Goal: Complete application form

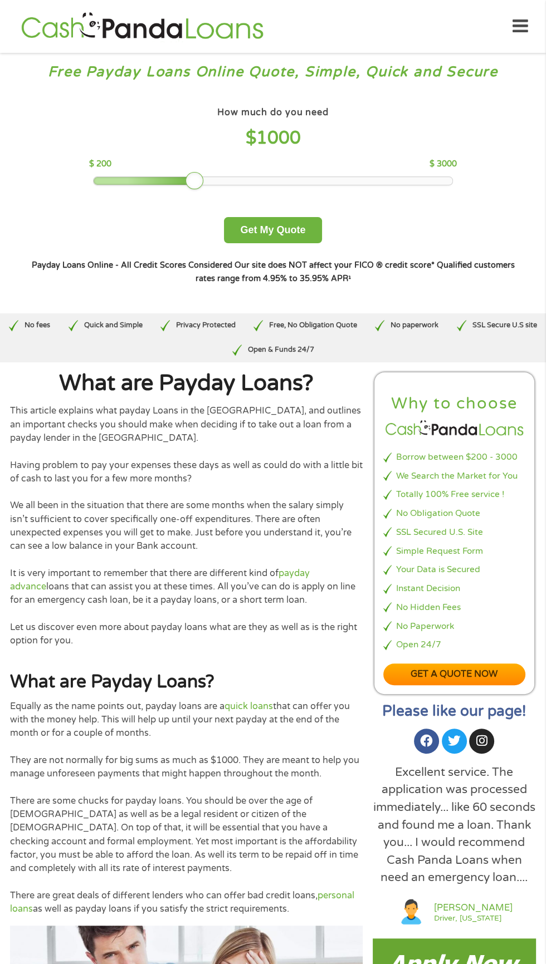
click at [385, 181] on div at bounding box center [273, 181] width 358 height 8
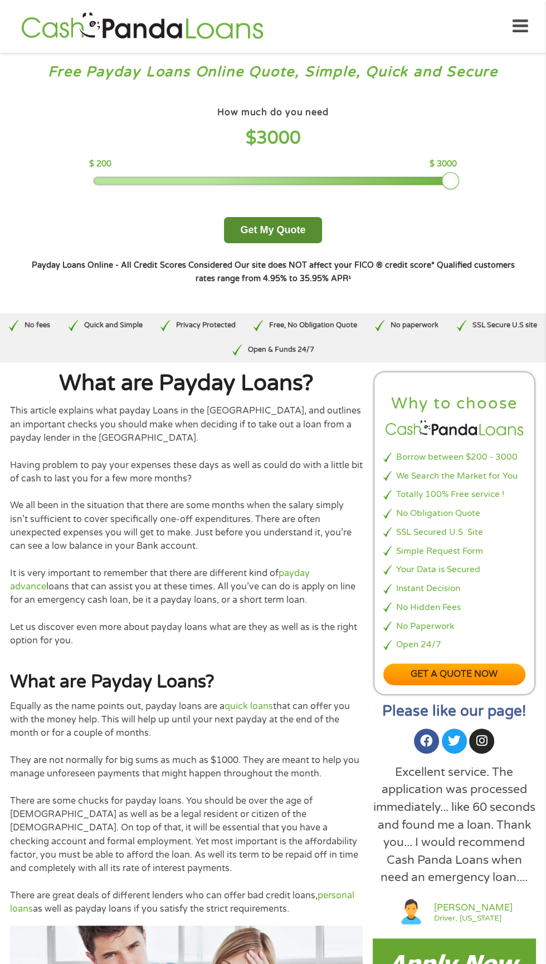
click at [286, 227] on button "Get My Quote" at bounding box center [272, 230] width 97 height 26
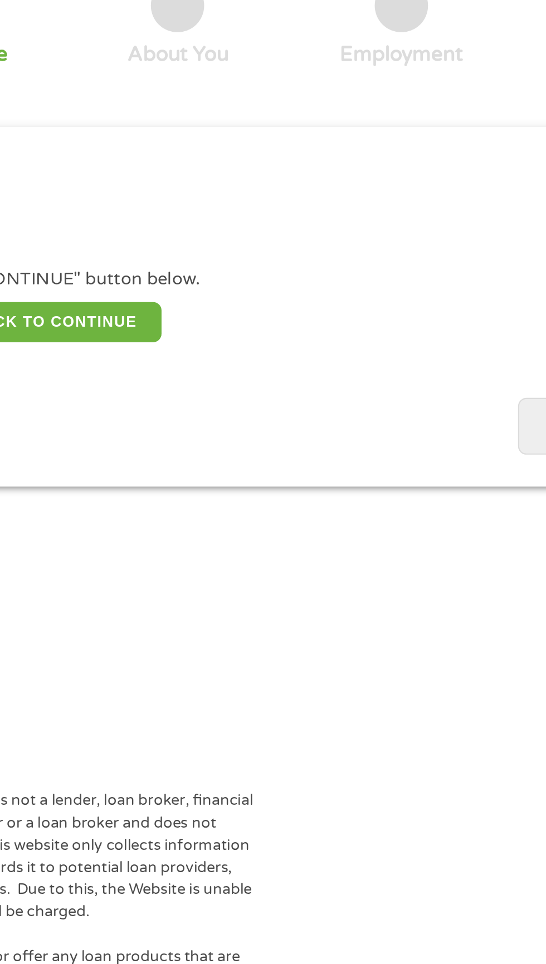
scroll to position [5, 0]
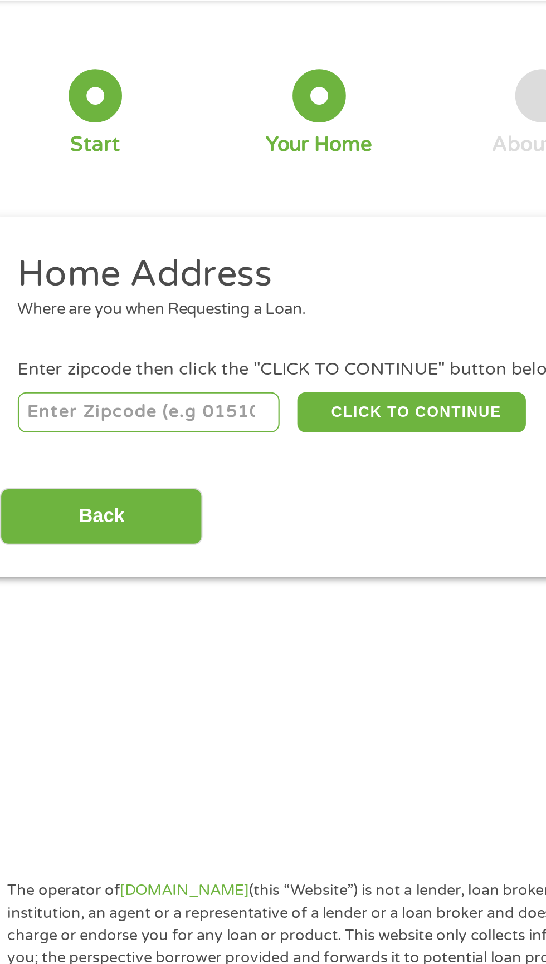
click at [47, 237] on input "number" at bounding box center [88, 241] width 124 height 19
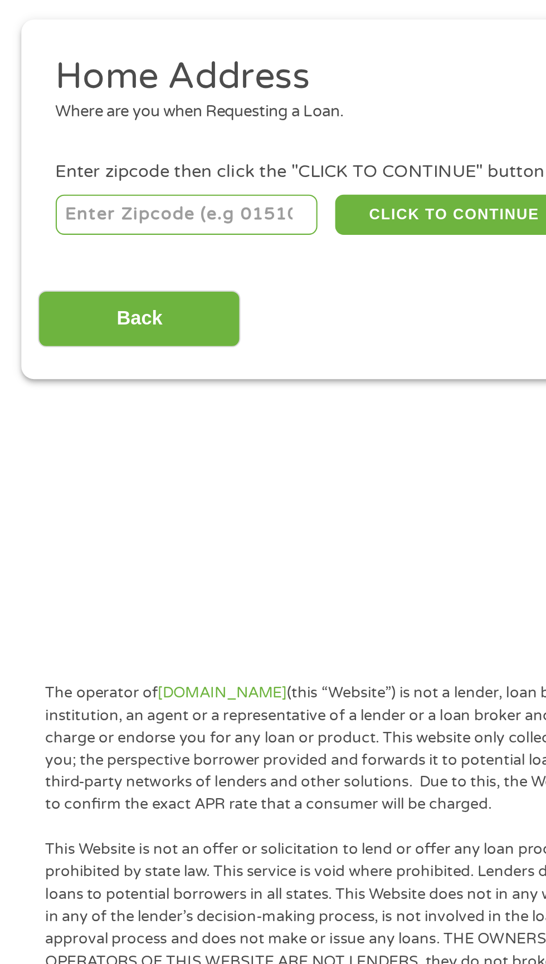
type input "28394"
select select "North Carolina"
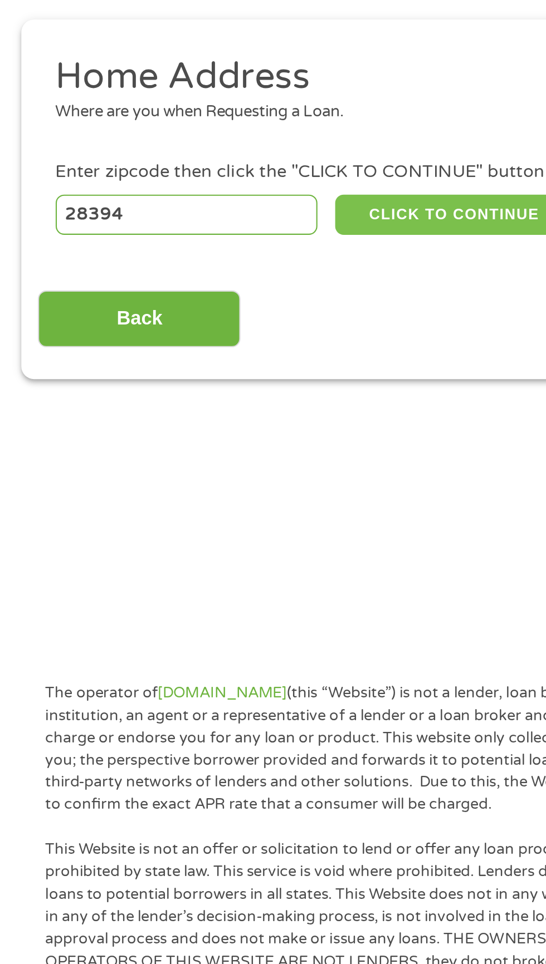
click at [234, 244] on button "CLICK TO CONTINUE" at bounding box center [211, 241] width 107 height 19
type input "28394"
type input "Vass"
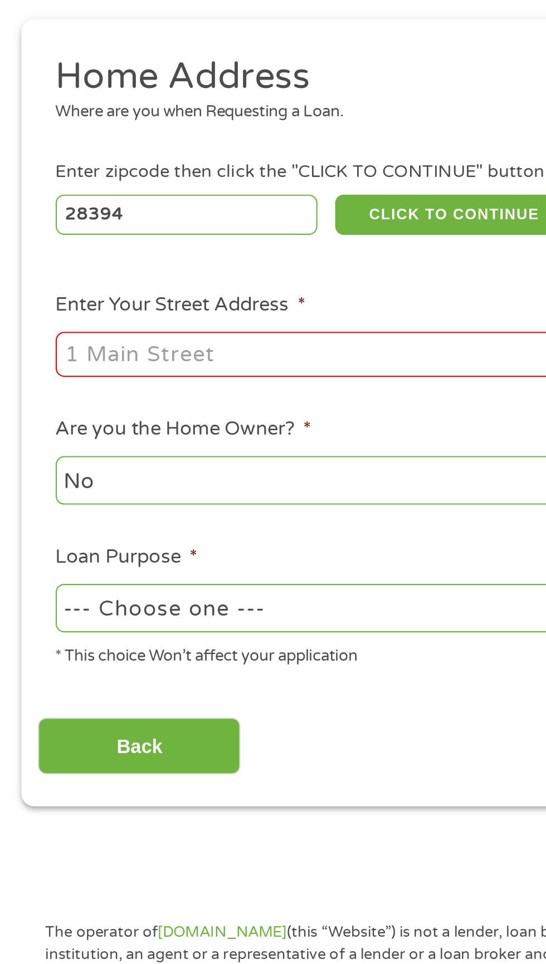
click at [193, 304] on input "Enter Your Street Address *" at bounding box center [145, 307] width 239 height 21
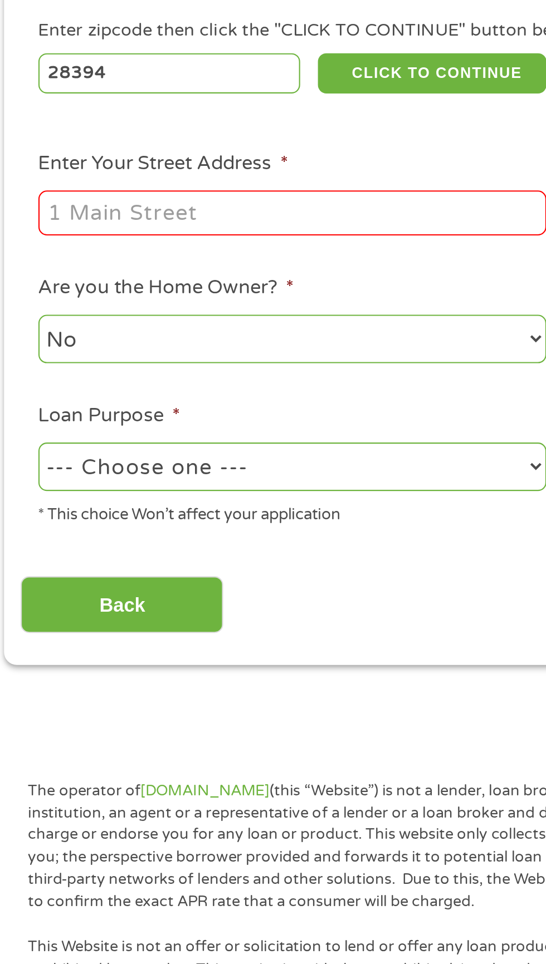
type input "108 Autumn Drive, Vass, NC, USA"
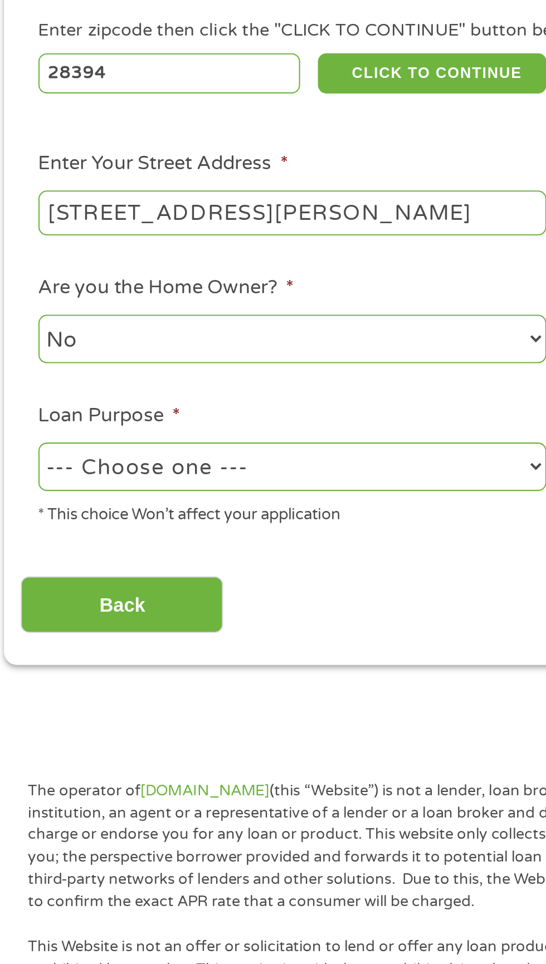
click at [195, 371] on select "No Yes" at bounding box center [145, 366] width 239 height 23
click at [200, 369] on select "No Yes" at bounding box center [145, 366] width 239 height 23
click at [26, 356] on select "No Yes" at bounding box center [145, 366] width 239 height 23
click at [199, 433] on select "--- Choose one --- Pay Bills Debt Consolidation Home Improvement Major Purchase…" at bounding box center [145, 426] width 239 height 23
select select "medicalexpenses"
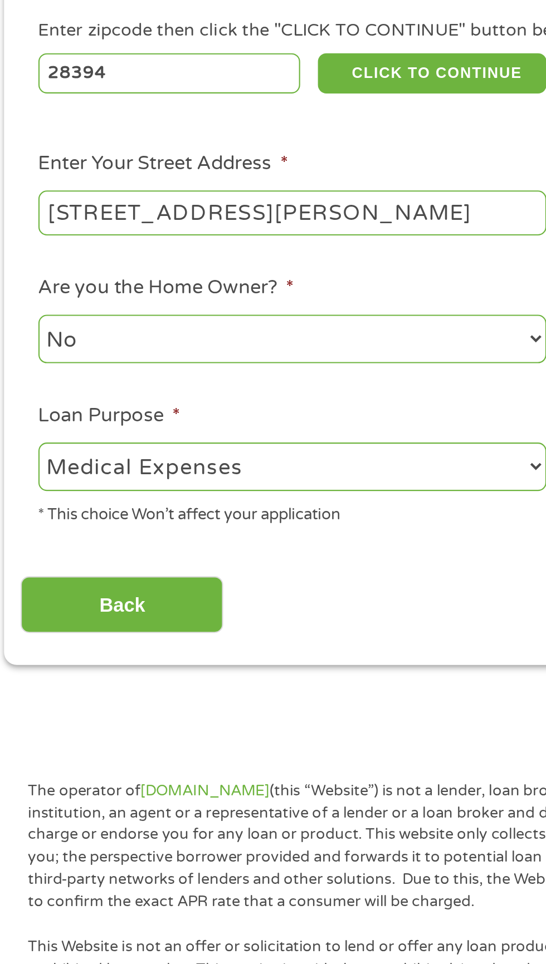
click at [26, 416] on select "--- Choose one --- Pay Bills Debt Consolidation Home Improvement Major Purchase…" at bounding box center [145, 426] width 239 height 23
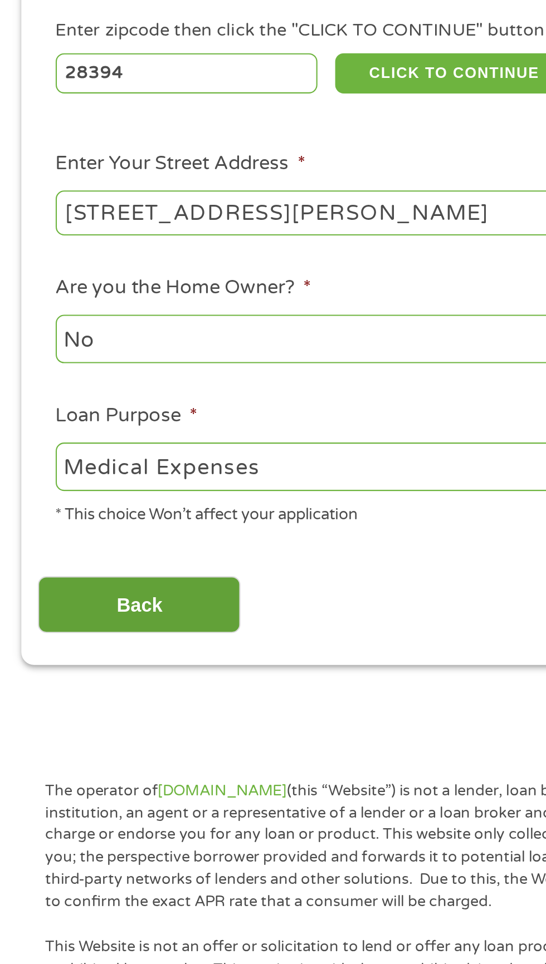
click at [86, 487] on input "Back" at bounding box center [65, 491] width 95 height 27
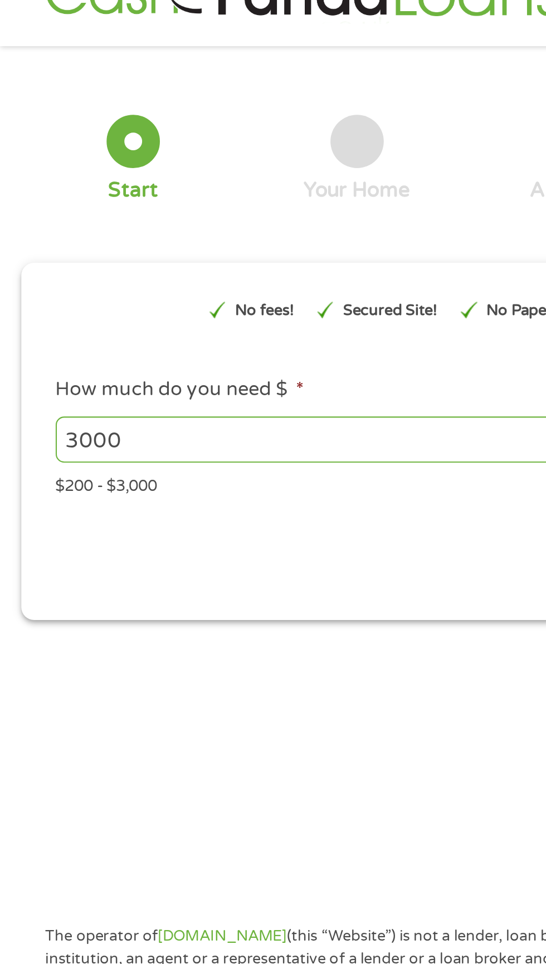
scroll to position [0, 0]
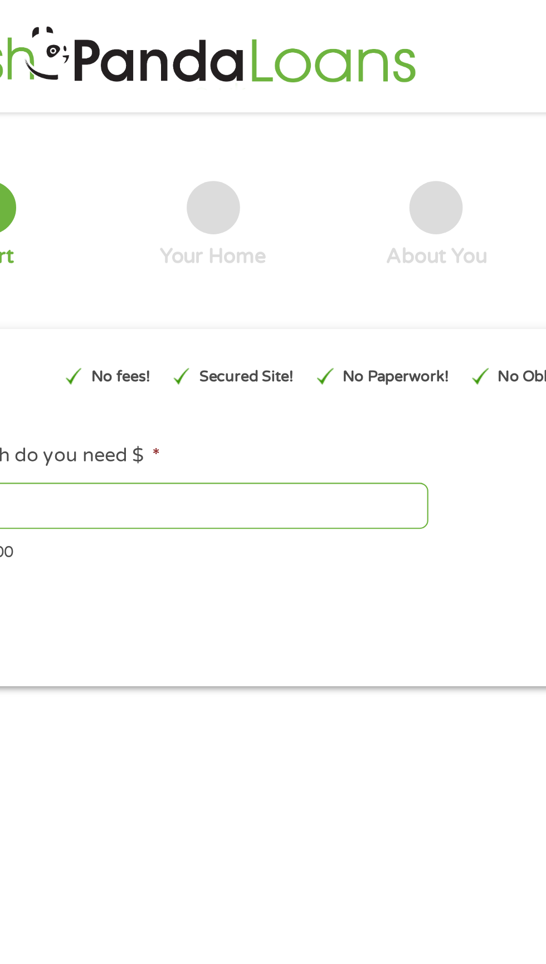
click at [190, 183] on div "Secured Site!" at bounding box center [177, 177] width 67 height 28
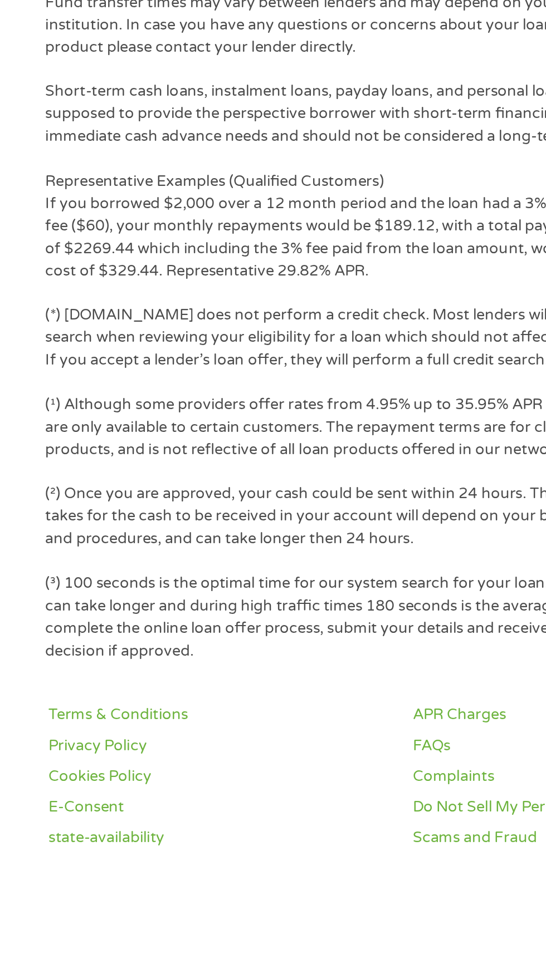
scroll to position [540, 0]
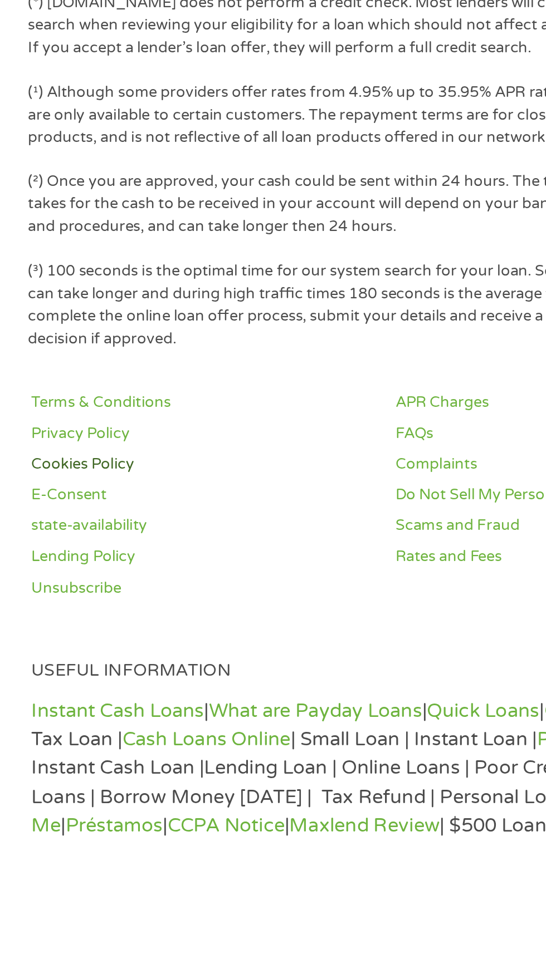
click at [39, 781] on link "Cookies Policy" at bounding box center [102, 779] width 158 height 11
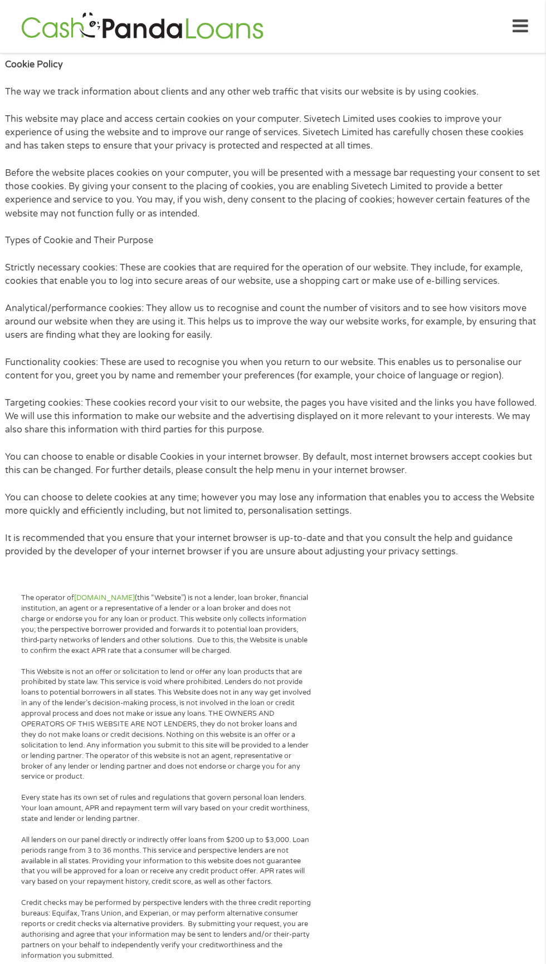
click at [522, 18] on icon at bounding box center [520, 26] width 16 height 27
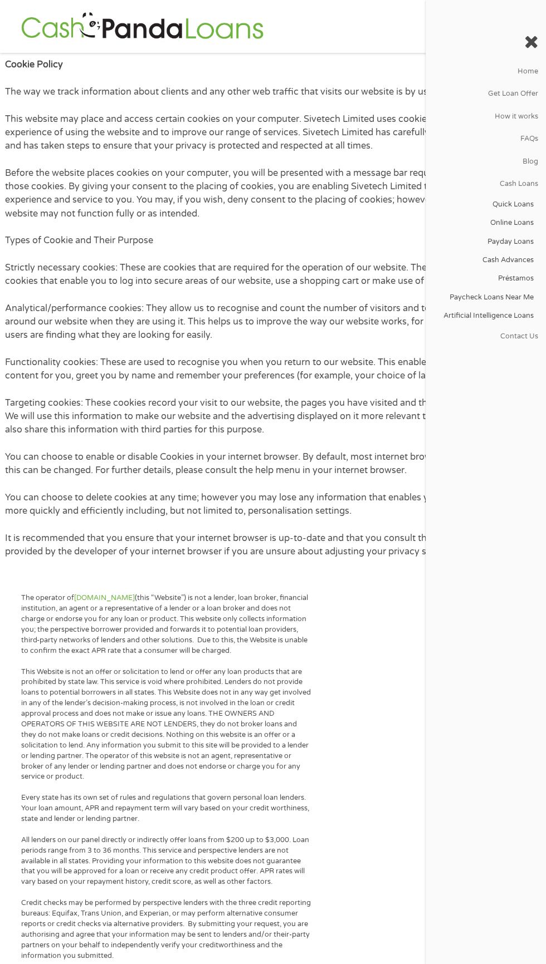
click at [530, 38] on icon at bounding box center [531, 42] width 14 height 18
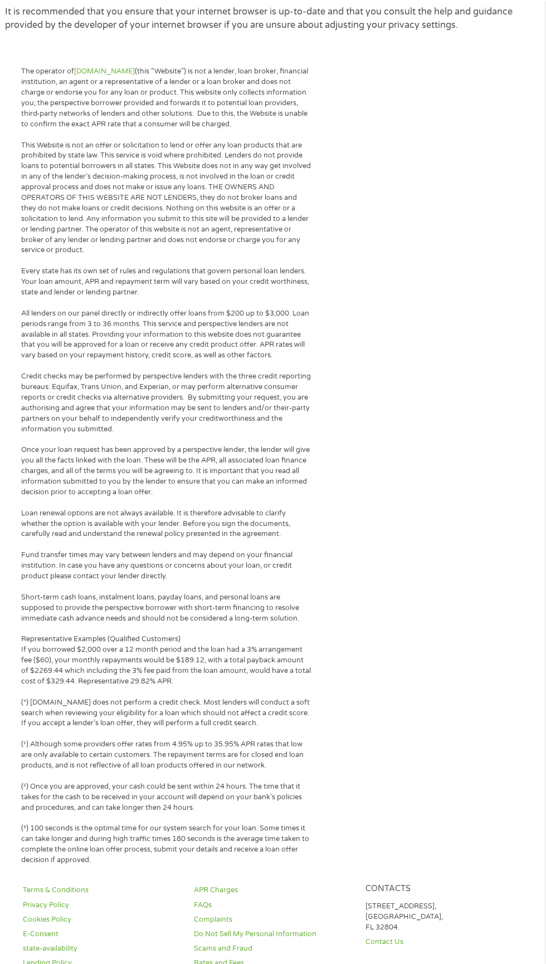
scroll to position [666, 0]
